Goal: Transaction & Acquisition: Book appointment/travel/reservation

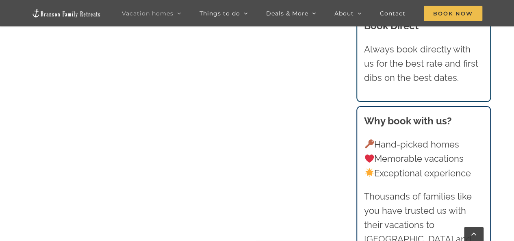
scroll to position [447, 0]
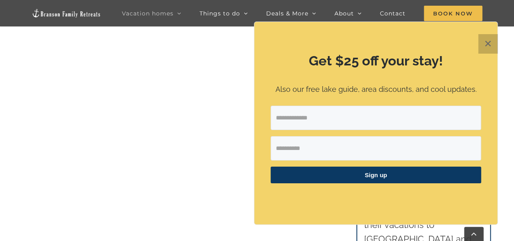
click at [482, 43] on button "✕" at bounding box center [487, 43] width 19 height 19
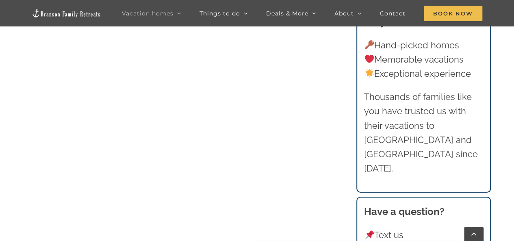
scroll to position [450, 0]
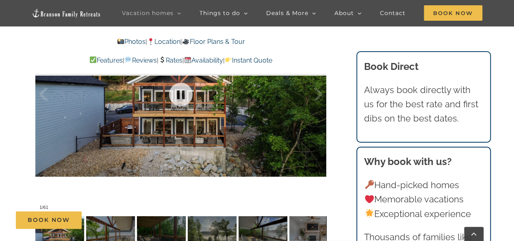
scroll to position [487, 0]
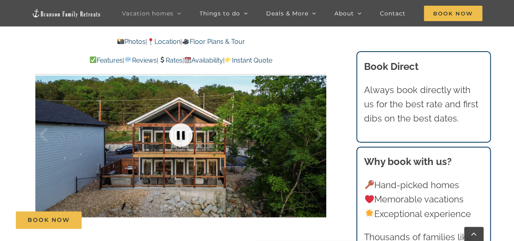
click at [184, 140] on link at bounding box center [180, 135] width 32 height 32
click at [184, 138] on link at bounding box center [180, 135] width 32 height 32
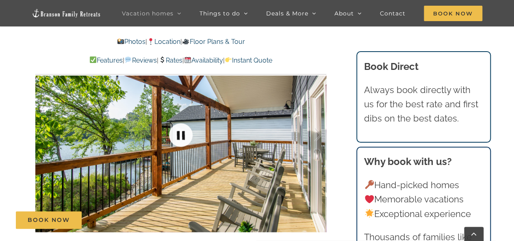
click at [184, 137] on link at bounding box center [180, 135] width 32 height 32
click at [181, 125] on link at bounding box center [180, 135] width 32 height 32
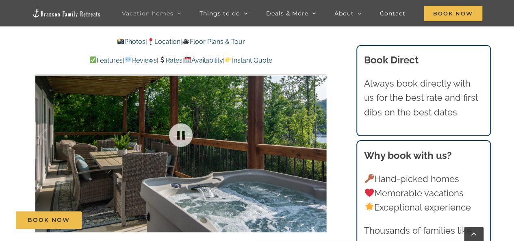
scroll to position [528, 0]
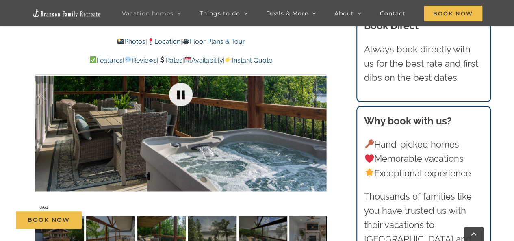
click at [191, 93] on link at bounding box center [180, 94] width 32 height 32
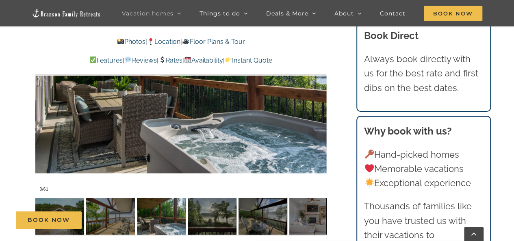
scroll to position [568, 0]
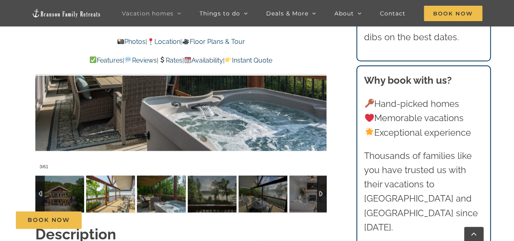
click at [96, 196] on img at bounding box center [110, 193] width 49 height 37
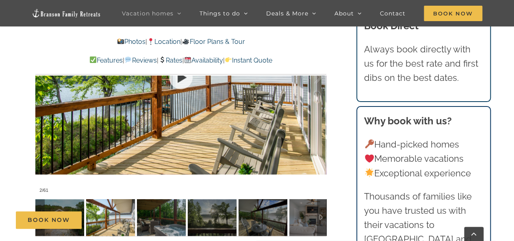
scroll to position [528, 0]
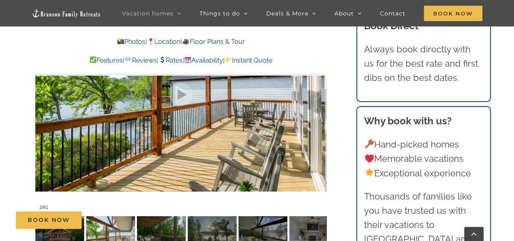
click at [161, 233] on img at bounding box center [161, 234] width 49 height 37
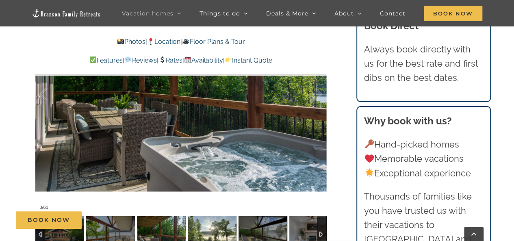
click at [190, 230] on img at bounding box center [212, 234] width 49 height 37
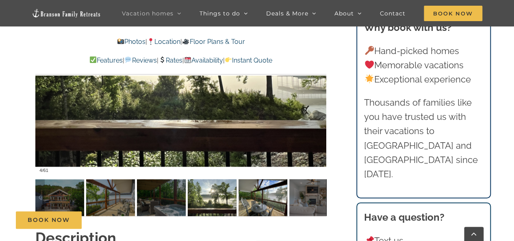
scroll to position [568, 0]
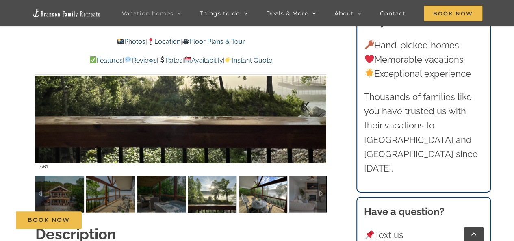
click at [261, 196] on img at bounding box center [262, 193] width 49 height 37
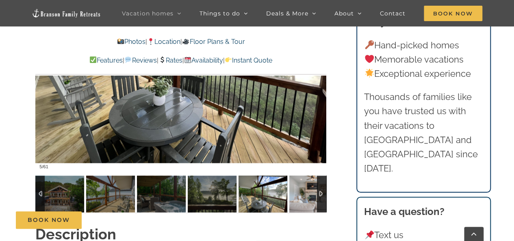
click at [296, 184] on img at bounding box center [313, 193] width 49 height 37
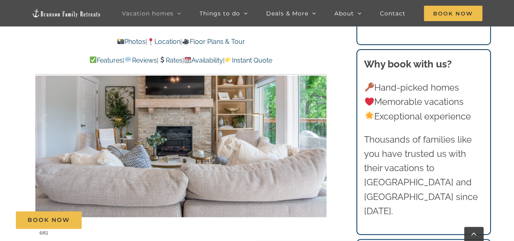
scroll to position [528, 0]
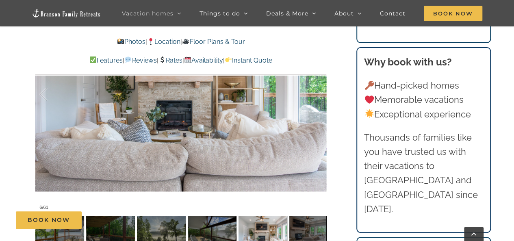
click at [309, 221] on div "Book Now" at bounding box center [263, 219] width 494 height 17
click at [306, 228] on div "Book Now" at bounding box center [263, 219] width 494 height 17
click at [282, 229] on img at bounding box center [262, 234] width 49 height 37
click at [272, 227] on div "Book Now" at bounding box center [263, 219] width 494 height 17
click at [318, 233] on div at bounding box center [321, 234] width 9 height 37
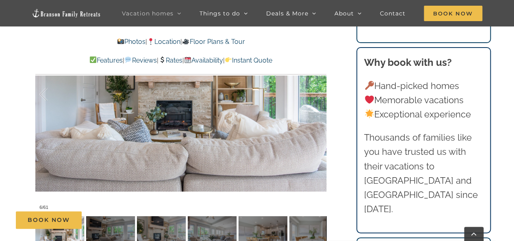
click at [120, 224] on div "Book Now" at bounding box center [263, 219] width 494 height 17
click at [124, 228] on div "Book Now" at bounding box center [263, 219] width 494 height 17
click at [71, 233] on img at bounding box center [59, 234] width 49 height 37
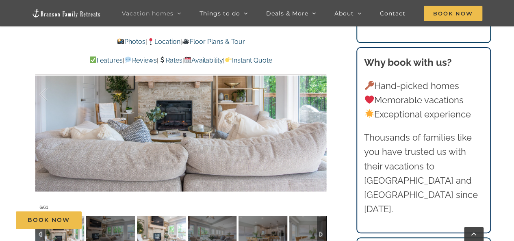
click at [157, 229] on img at bounding box center [161, 234] width 49 height 37
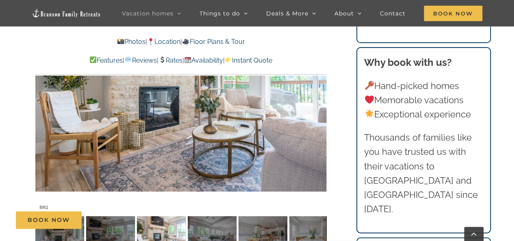
click at [209, 225] on div "Book Now" at bounding box center [263, 219] width 494 height 17
click at [206, 229] on div "Book Now" at bounding box center [263, 219] width 494 height 17
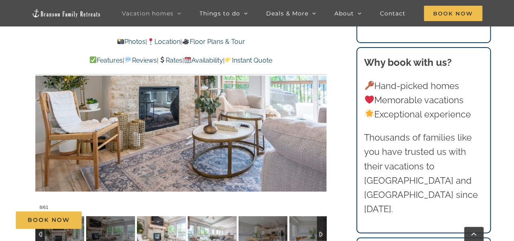
click at [206, 230] on img at bounding box center [212, 234] width 49 height 37
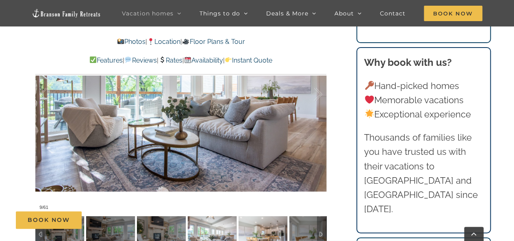
click at [261, 233] on img at bounding box center [262, 234] width 49 height 37
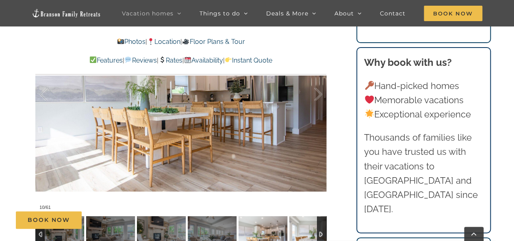
click at [299, 235] on img at bounding box center [313, 234] width 49 height 37
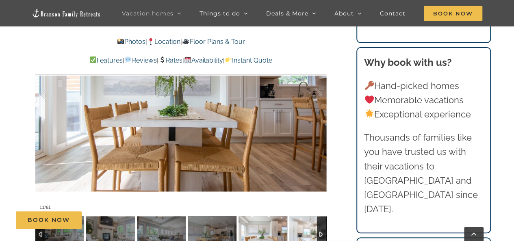
click at [299, 235] on img at bounding box center [313, 234] width 49 height 37
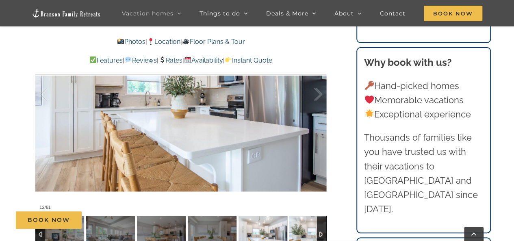
click at [299, 235] on img at bounding box center [313, 234] width 49 height 37
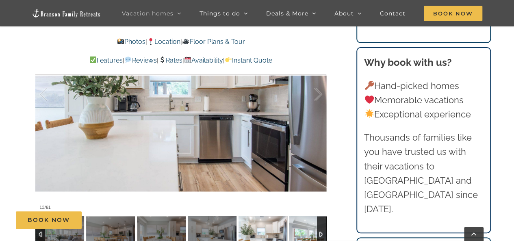
click at [299, 235] on img at bounding box center [313, 234] width 49 height 37
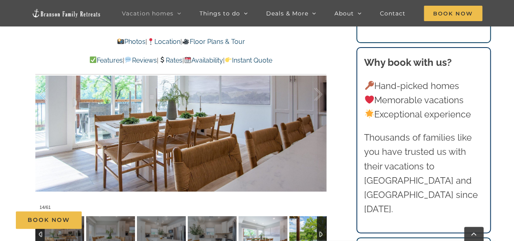
click at [299, 235] on img at bounding box center [313, 234] width 49 height 37
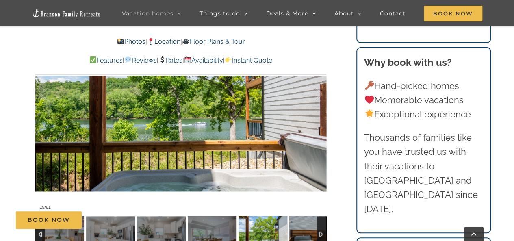
click at [299, 235] on img at bounding box center [313, 234] width 49 height 37
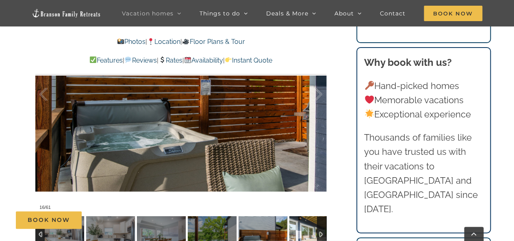
click at [299, 235] on img at bounding box center [313, 234] width 49 height 37
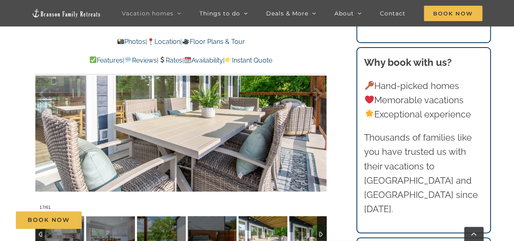
click at [299, 235] on img at bounding box center [313, 234] width 49 height 37
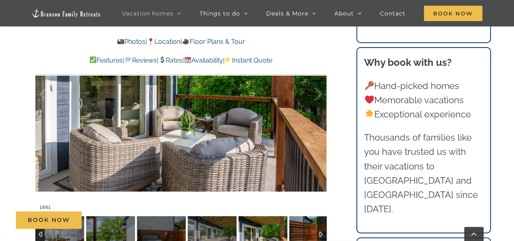
click at [299, 235] on img at bounding box center [313, 234] width 49 height 37
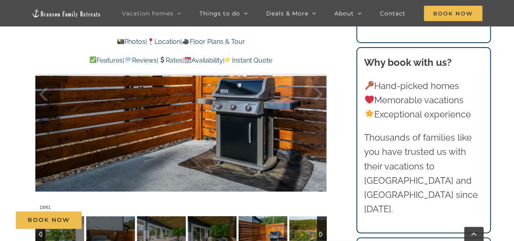
click at [299, 235] on img at bounding box center [313, 234] width 49 height 37
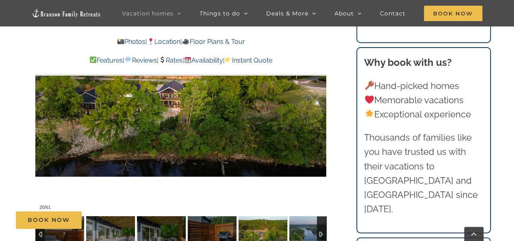
click at [299, 235] on img at bounding box center [313, 234] width 49 height 37
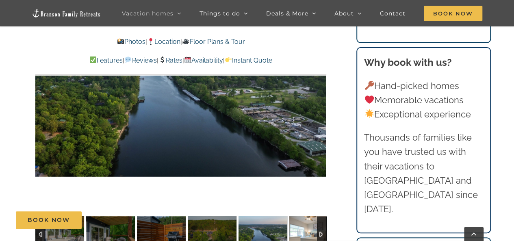
click at [299, 235] on img at bounding box center [313, 234] width 49 height 37
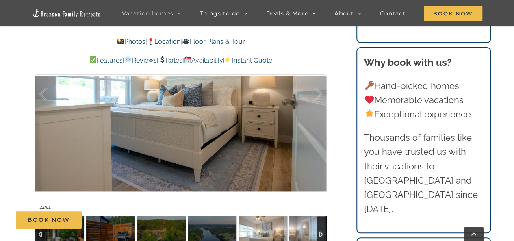
click at [299, 235] on img at bounding box center [313, 234] width 49 height 37
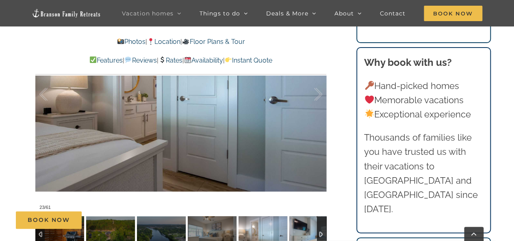
click at [299, 235] on img at bounding box center [313, 234] width 49 height 37
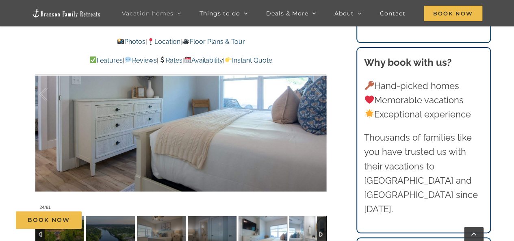
click at [299, 235] on img at bounding box center [313, 234] width 49 height 37
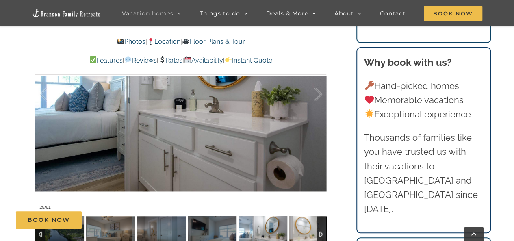
click at [299, 235] on img at bounding box center [313, 234] width 49 height 37
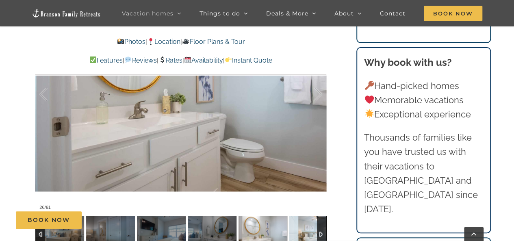
click at [299, 235] on img at bounding box center [313, 234] width 49 height 37
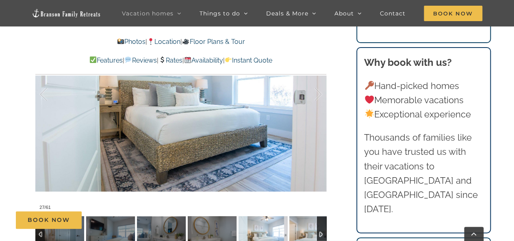
click at [299, 235] on img at bounding box center [313, 234] width 49 height 37
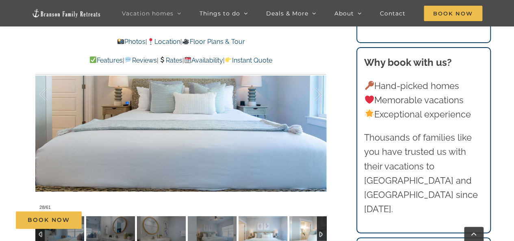
click at [299, 235] on img at bounding box center [313, 234] width 49 height 37
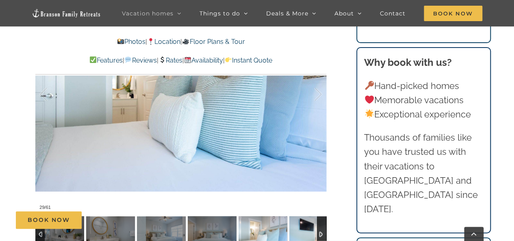
click at [299, 235] on img at bounding box center [313, 234] width 49 height 37
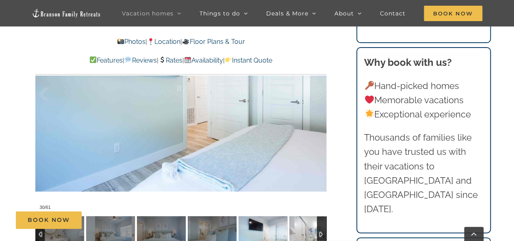
click at [296, 236] on img at bounding box center [313, 234] width 49 height 37
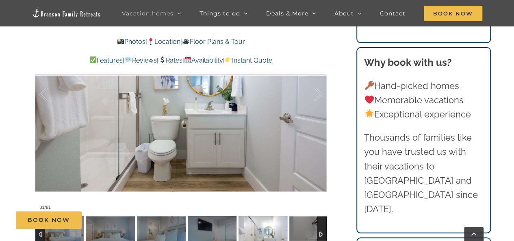
click at [285, 231] on img at bounding box center [262, 234] width 49 height 37
click at [296, 230] on img at bounding box center [313, 234] width 49 height 37
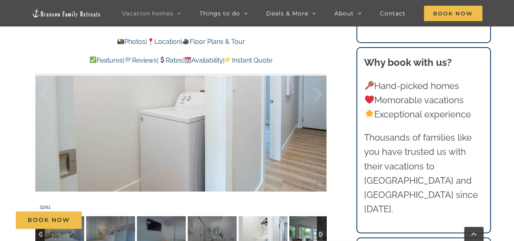
click at [296, 230] on img at bounding box center [313, 234] width 49 height 37
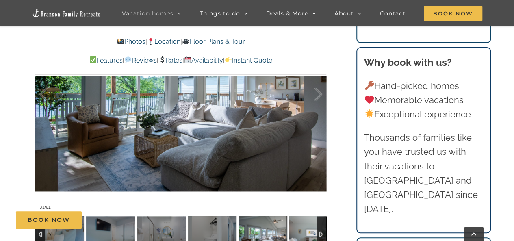
click at [296, 230] on img at bounding box center [313, 234] width 49 height 37
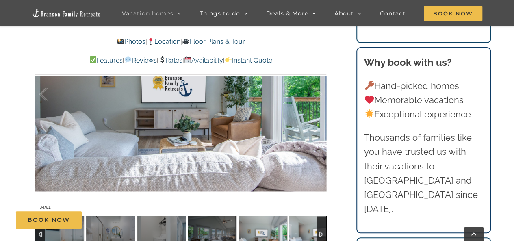
click at [296, 230] on img at bounding box center [313, 234] width 49 height 37
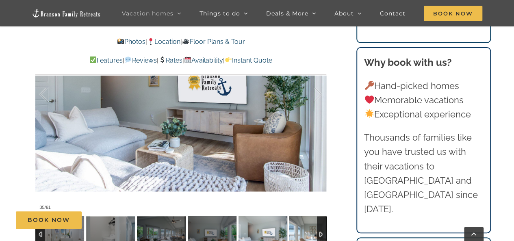
click at [296, 230] on img at bounding box center [313, 234] width 49 height 37
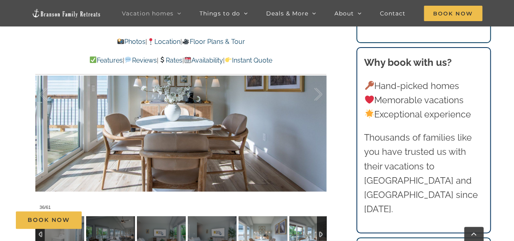
click at [296, 230] on img at bounding box center [313, 234] width 49 height 37
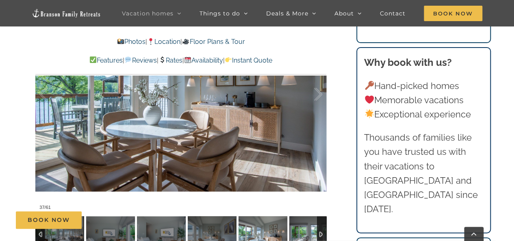
click at [296, 230] on img at bounding box center [313, 234] width 49 height 37
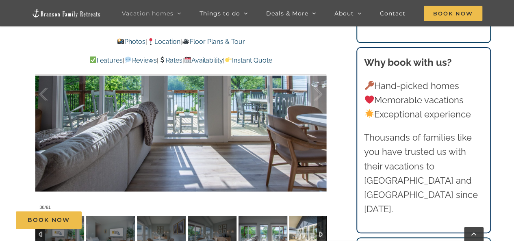
click at [296, 230] on img at bounding box center [313, 234] width 49 height 37
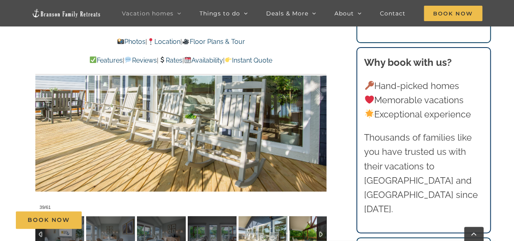
click at [296, 230] on img at bounding box center [313, 234] width 49 height 37
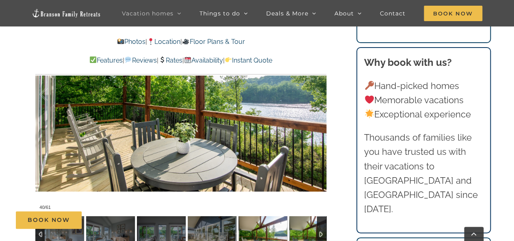
click at [296, 230] on img at bounding box center [313, 234] width 49 height 37
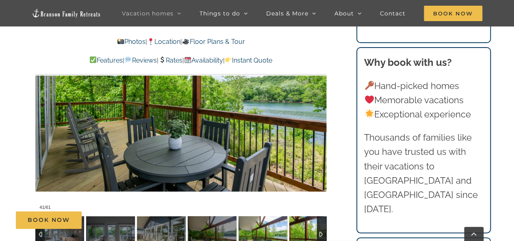
click at [296, 230] on img at bounding box center [313, 234] width 49 height 37
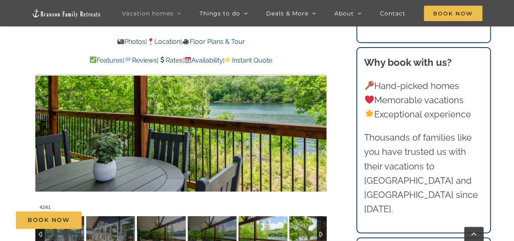
click at [296, 230] on img at bounding box center [313, 234] width 49 height 37
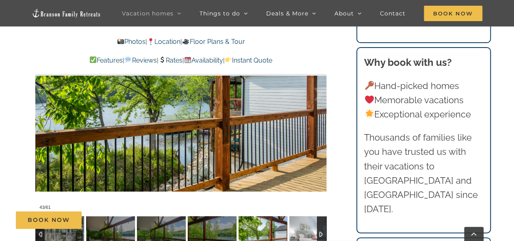
click at [296, 230] on img at bounding box center [313, 234] width 49 height 37
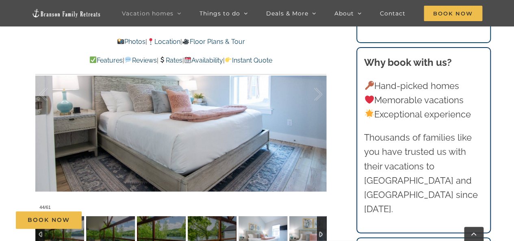
click at [296, 230] on img at bounding box center [313, 234] width 49 height 37
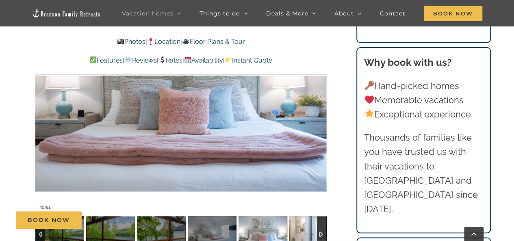
click at [296, 230] on img at bounding box center [313, 234] width 49 height 37
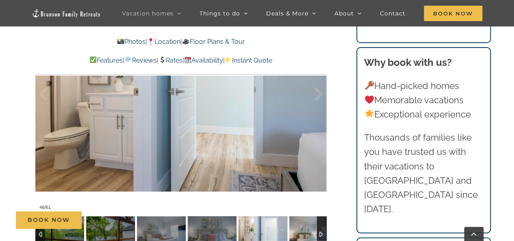
click at [296, 230] on img at bounding box center [313, 234] width 49 height 37
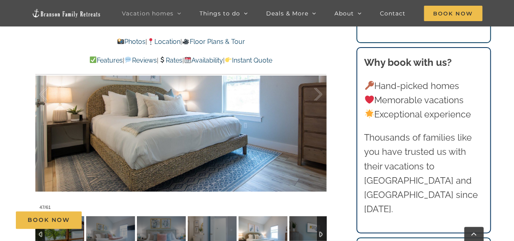
click at [287, 230] on img at bounding box center [262, 234] width 49 height 37
click at [296, 230] on img at bounding box center [313, 234] width 49 height 37
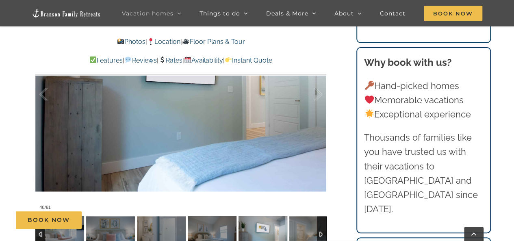
click at [287, 230] on img at bounding box center [262, 234] width 49 height 37
click at [296, 230] on img at bounding box center [313, 234] width 49 height 37
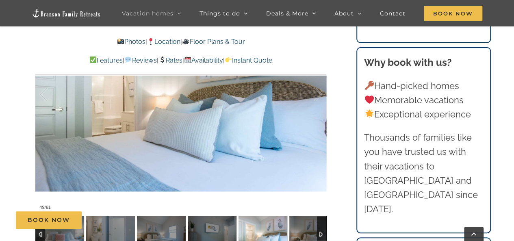
click at [287, 230] on img at bounding box center [262, 234] width 49 height 37
click at [296, 230] on img at bounding box center [313, 234] width 49 height 37
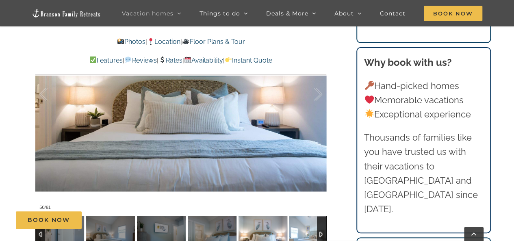
click at [296, 230] on img at bounding box center [313, 234] width 49 height 37
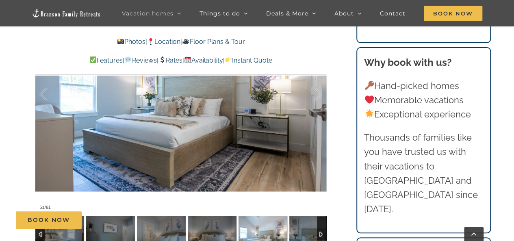
click at [296, 230] on img at bounding box center [313, 234] width 49 height 37
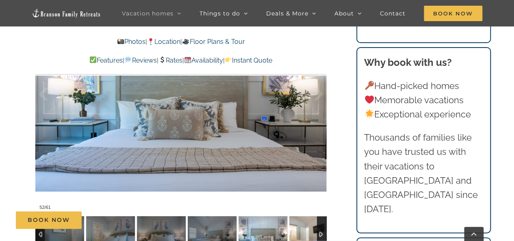
click at [296, 230] on img at bounding box center [313, 234] width 49 height 37
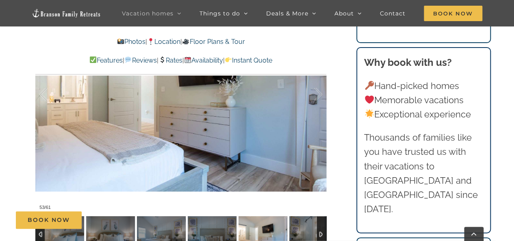
click at [296, 230] on img at bounding box center [313, 234] width 49 height 37
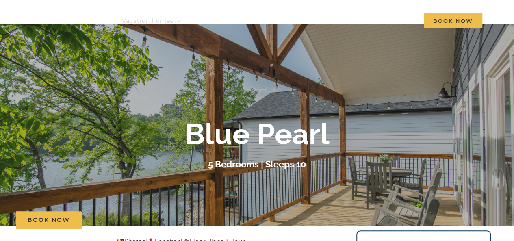
scroll to position [0, 0]
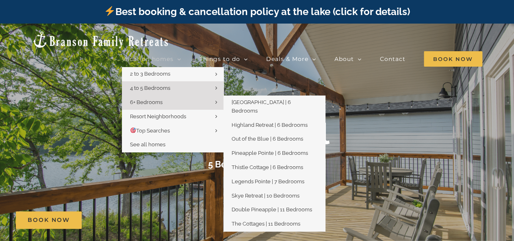
click at [153, 99] on span "6+ Bedrooms" at bounding box center [146, 102] width 32 height 6
